Goal: Task Accomplishment & Management: Complete application form

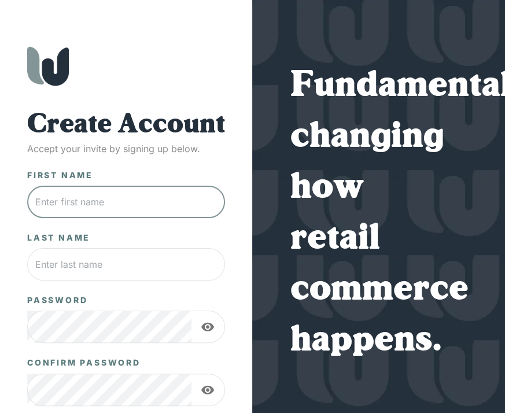
click at [61, 218] on input "text" at bounding box center [126, 202] width 198 height 32
type input "[PERSON_NAME]"
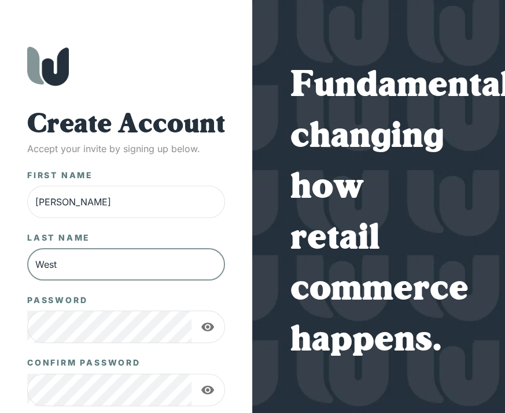
type input "West"
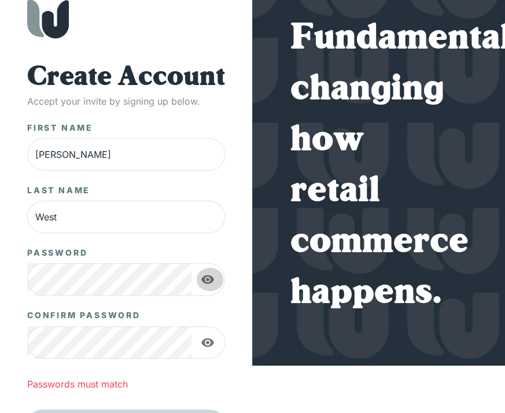
scroll to position [54, 0]
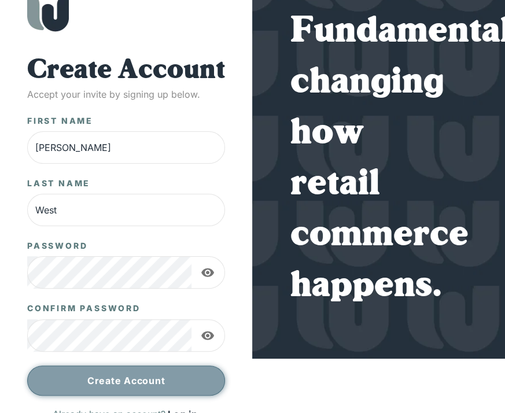
click at [116, 383] on button "Create Account" at bounding box center [126, 381] width 198 height 30
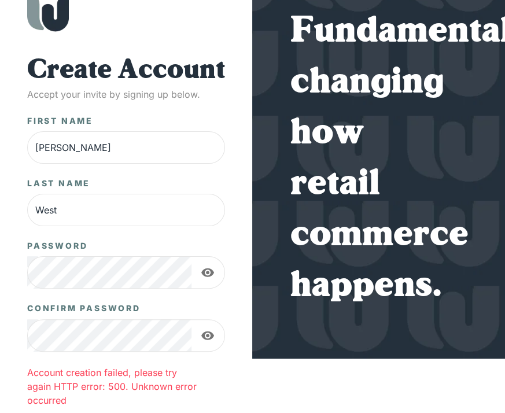
scroll to position [131, 0]
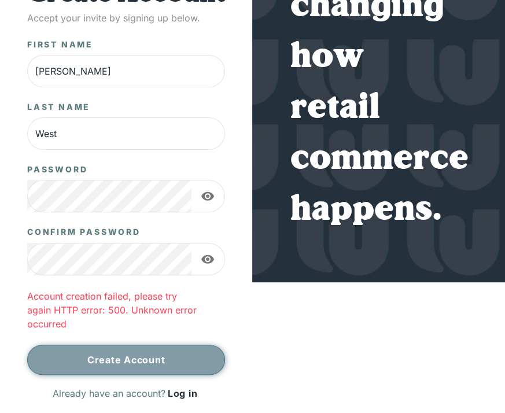
click at [135, 356] on button "Create Account" at bounding box center [126, 360] width 198 height 30
